Goal: Transaction & Acquisition: Purchase product/service

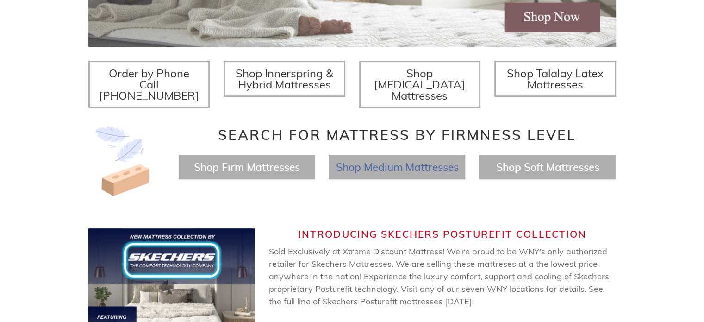
click at [444, 160] on span "Shop Medium Mattresses" at bounding box center [397, 166] width 123 height 13
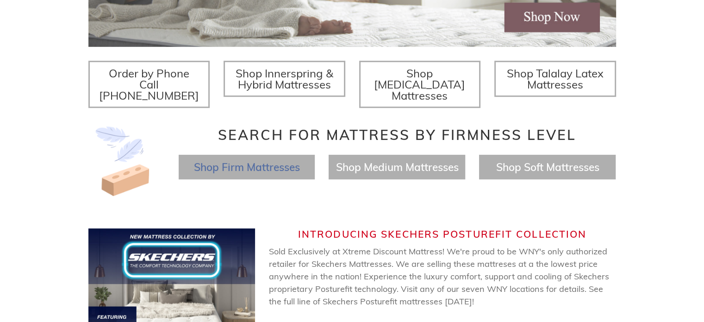
click at [268, 160] on span "Shop Firm Mattresses" at bounding box center [246, 166] width 106 height 13
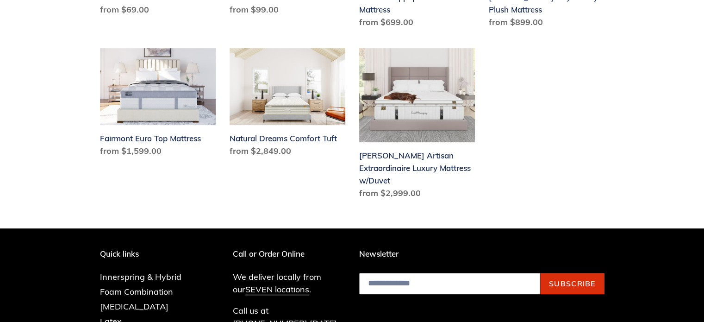
scroll to position [231, 0]
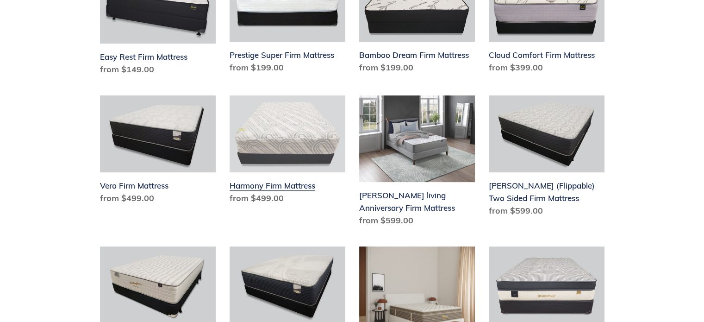
scroll to position [278, 0]
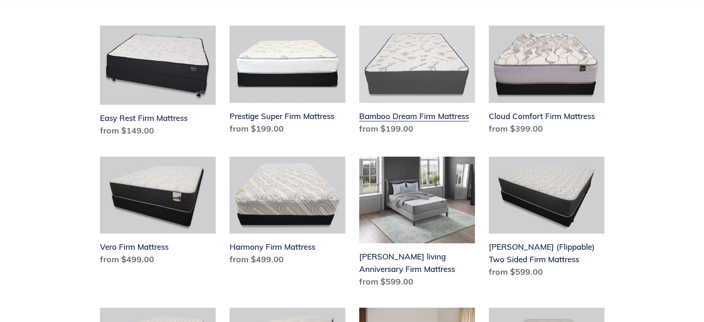
click at [392, 102] on link "Bamboo Dream Firm Mattress" at bounding box center [417, 81] width 116 height 113
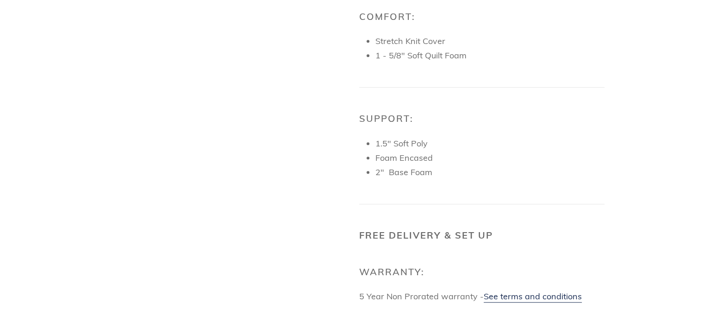
scroll to position [602, 0]
